Goal: Task Accomplishment & Management: Use online tool/utility

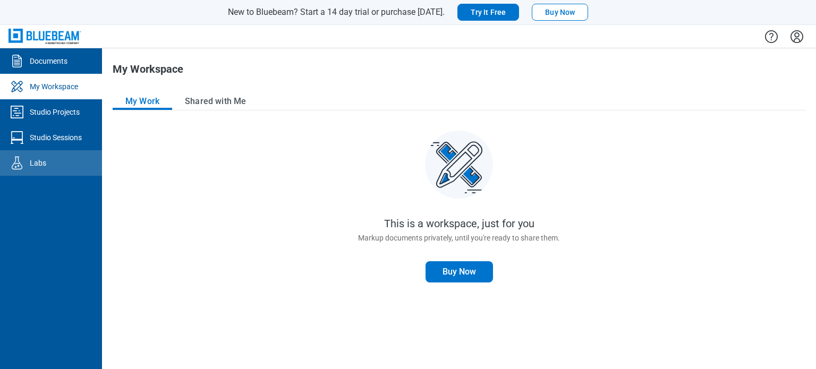
click at [19, 153] on link "Labs" at bounding box center [51, 163] width 102 height 26
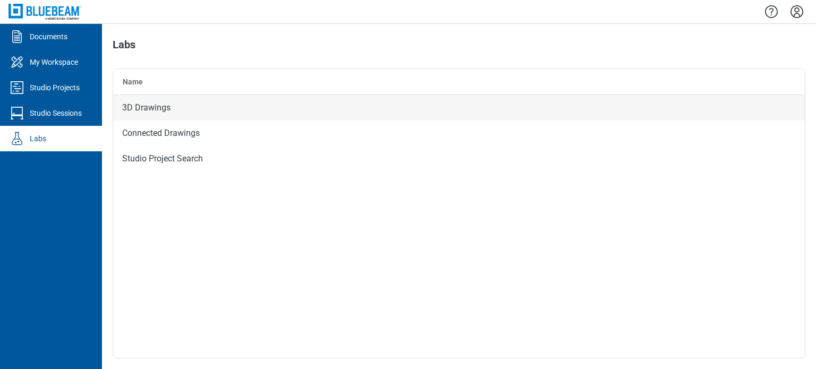
click at [155, 113] on div "3D Drawings" at bounding box center [459, 108] width 692 height 26
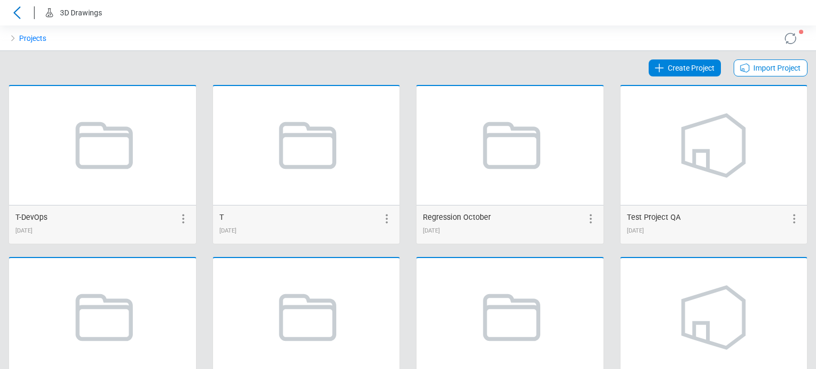
click at [687, 67] on span "Create Project" at bounding box center [691, 68] width 47 height 13
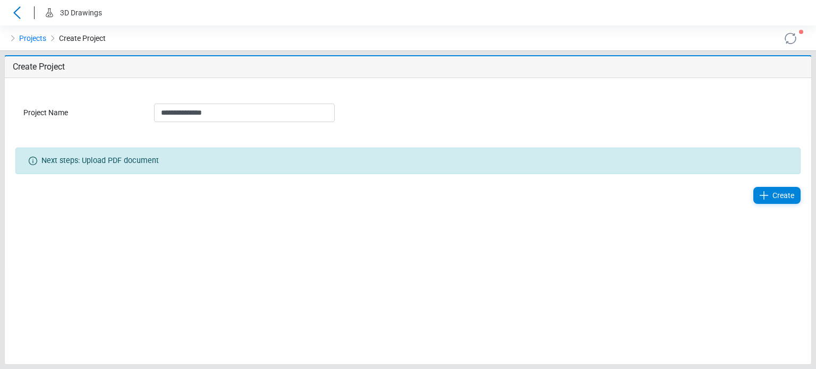
type input "**********"
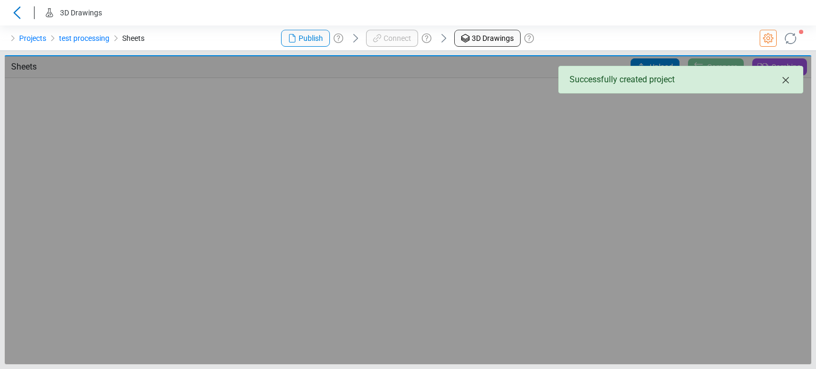
click at [787, 84] on icon "Close" at bounding box center [786, 80] width 13 height 13
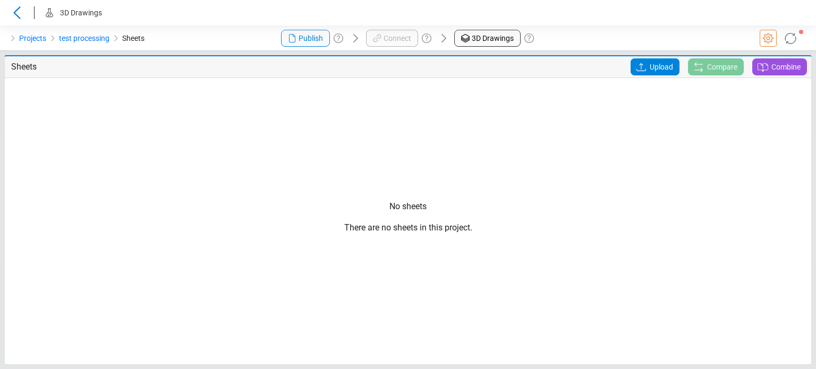
click at [671, 64] on span "Upload" at bounding box center [661, 66] width 23 height 17
click at [0, 0] on input "Upload" at bounding box center [0, 0] width 0 height 0
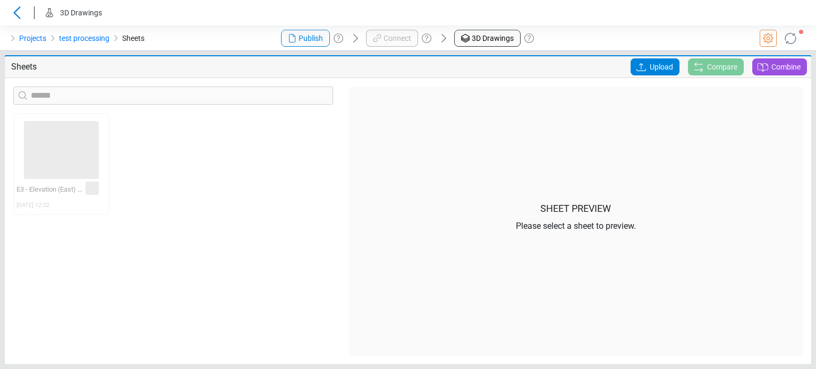
click at [235, 38] on div "Projects test processing Sheets" at bounding box center [136, 39] width 272 height 26
click at [786, 39] on icon at bounding box center [790, 38] width 17 height 17
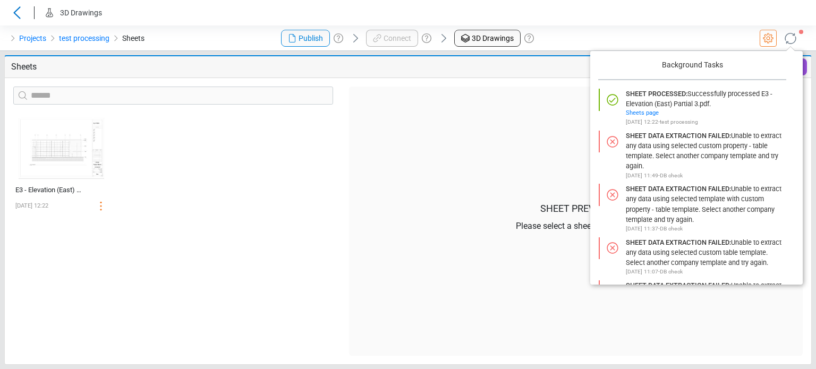
click at [198, 215] on div "‌ E3 - Elevation (East) Partial 3 [DATE] 12:22" at bounding box center [173, 234] width 336 height 243
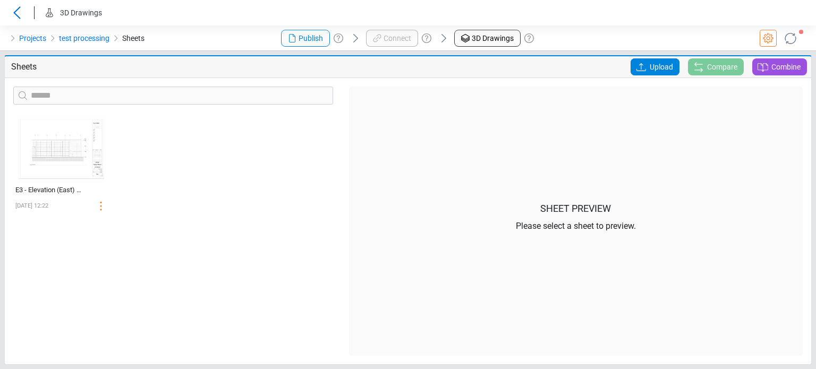
click at [792, 38] on icon at bounding box center [791, 38] width 18 height 18
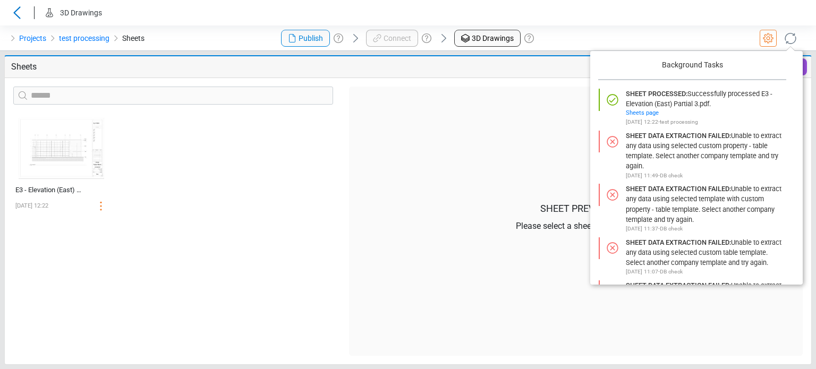
drag, startPoint x: 560, startPoint y: 20, endPoint x: 550, endPoint y: 40, distance: 22.8
click at [560, 20] on header "3D Drawings" at bounding box center [408, 13] width 816 height 26
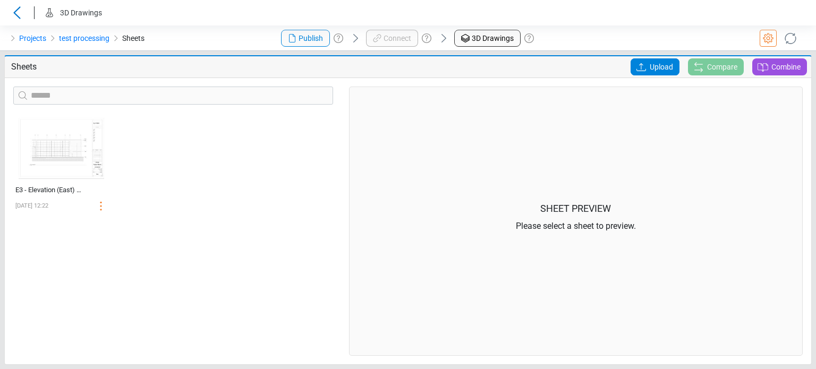
click at [484, 160] on div "Sheet Preview Please select a sheet to preview." at bounding box center [576, 221] width 454 height 269
click at [698, 151] on div "Sheet Preview Please select a sheet to preview." at bounding box center [576, 221] width 454 height 269
click at [646, 107] on div "Sheet Preview Please select a sheet to preview." at bounding box center [576, 221] width 454 height 269
click at [32, 261] on div "‌ E3 - Elevation (East) Partial 3 [DATE] 12:22" at bounding box center [173, 234] width 336 height 243
click at [147, 294] on div "‌ E3 - Elevation (East) Partial 3 [DATE] 12:22" at bounding box center [173, 234] width 336 height 243
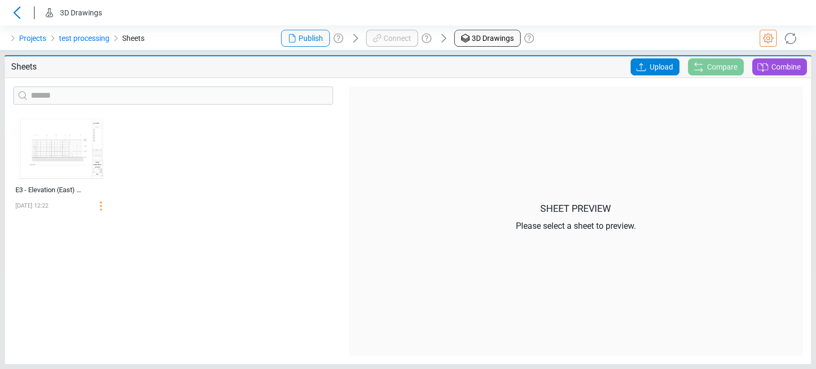
click at [241, 304] on div "‌ E3 - Elevation (East) Partial 3 [DATE] 12:22" at bounding box center [173, 234] width 336 height 243
drag, startPoint x: 198, startPoint y: 38, endPoint x: 214, endPoint y: 54, distance: 22.6
click at [198, 38] on div "Projects test processing Sheets" at bounding box center [136, 39] width 272 height 26
click at [404, 244] on div "Sheet Preview Please select a sheet to preview." at bounding box center [576, 221] width 454 height 269
click at [15, 223] on div "‌ E3 - Elevation (East) Partial 3 [DATE] 12:22" at bounding box center [173, 234] width 336 height 243
